Goal: Navigation & Orientation: Understand site structure

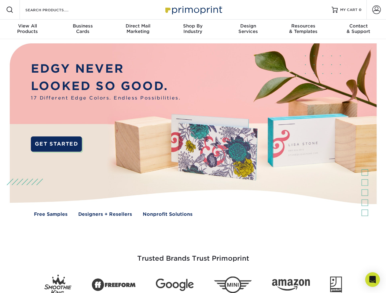
click at [193, 147] on img at bounding box center [193, 134] width 382 height 191
click at [10, 10] on span at bounding box center [9, 9] width 7 height 7
click at [376, 10] on span at bounding box center [376, 9] width 9 height 9
click at [27, 29] on div "View All Products" at bounding box center [27, 28] width 55 height 11
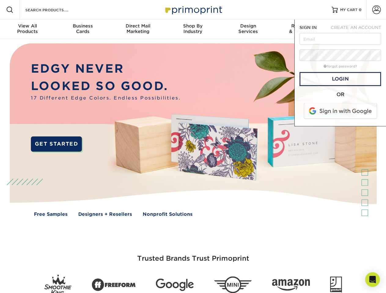
click at [82, 29] on div "Business Cards" at bounding box center [82, 28] width 55 height 11
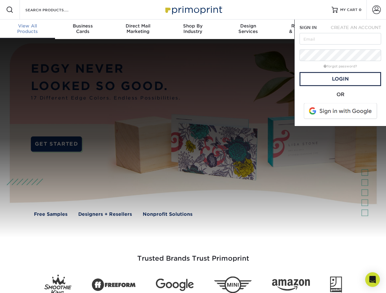
click at [138, 29] on div "Direct Mail Marketing" at bounding box center [137, 28] width 55 height 11
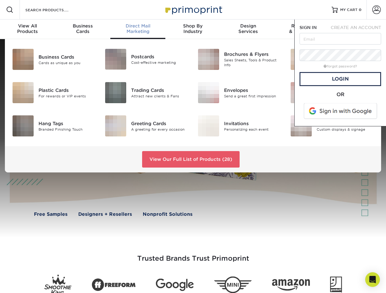
click at [193, 29] on div "Shop By Industry" at bounding box center [192, 28] width 55 height 11
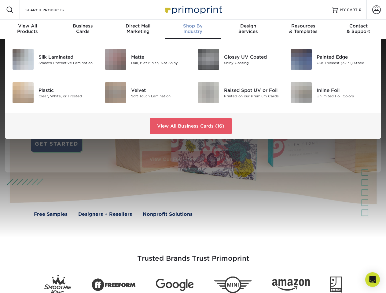
click at [248, 29] on div "Design Services" at bounding box center [248, 28] width 55 height 11
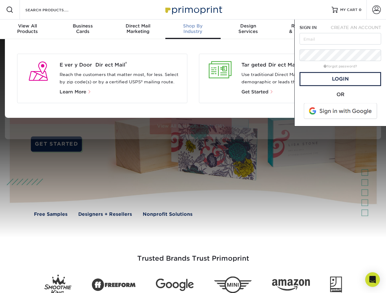
click at [303, 29] on span "SIGN IN" at bounding box center [307, 27] width 17 height 5
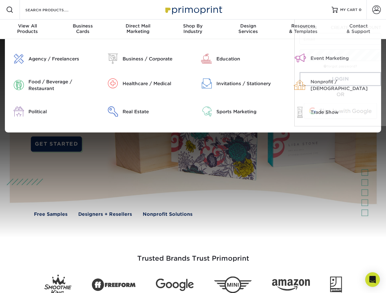
click at [358, 29] on div "Contact & Support" at bounding box center [358, 28] width 55 height 11
